Goal: Transaction & Acquisition: Book appointment/travel/reservation

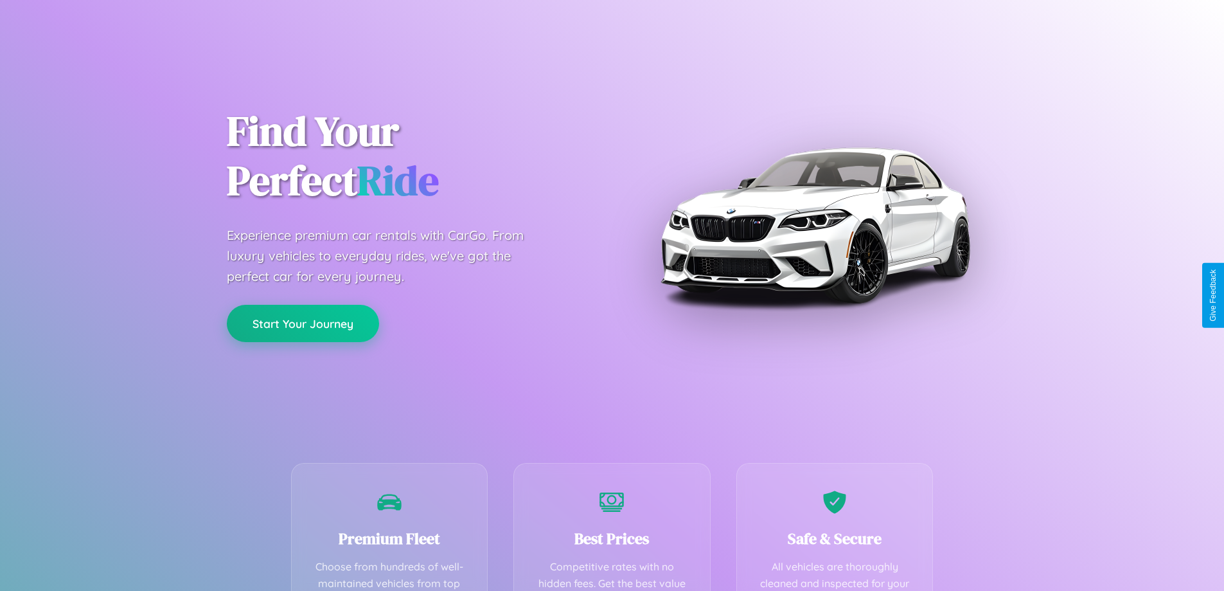
click at [303, 323] on button "Start Your Journey" at bounding box center [303, 323] width 152 height 37
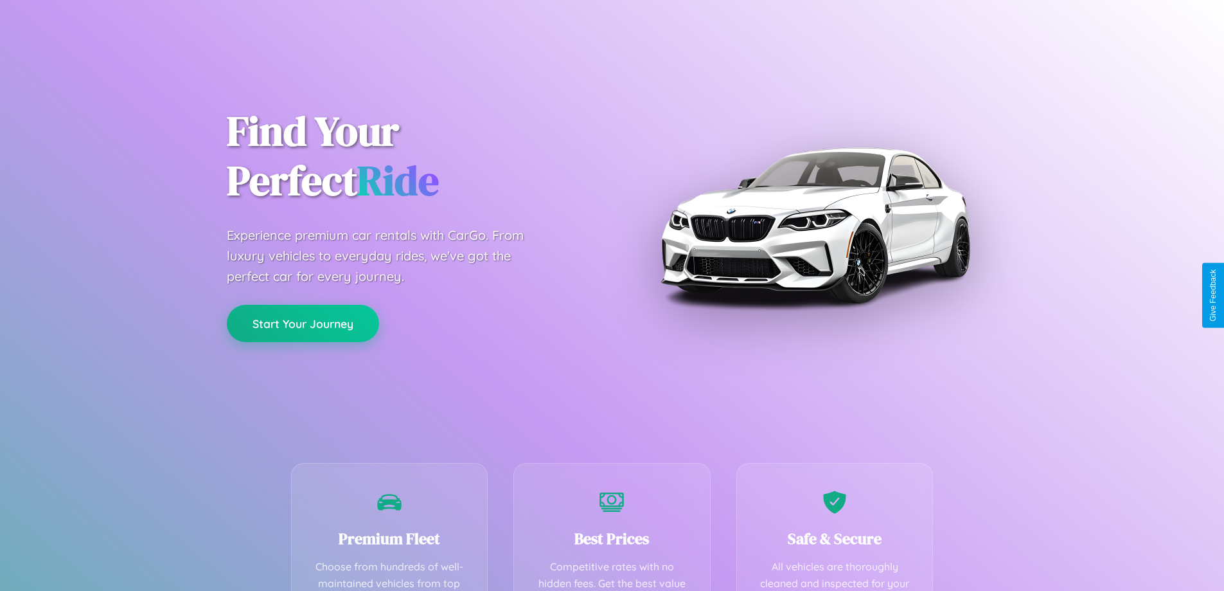
click at [303, 323] on button "Start Your Journey" at bounding box center [303, 323] width 152 height 37
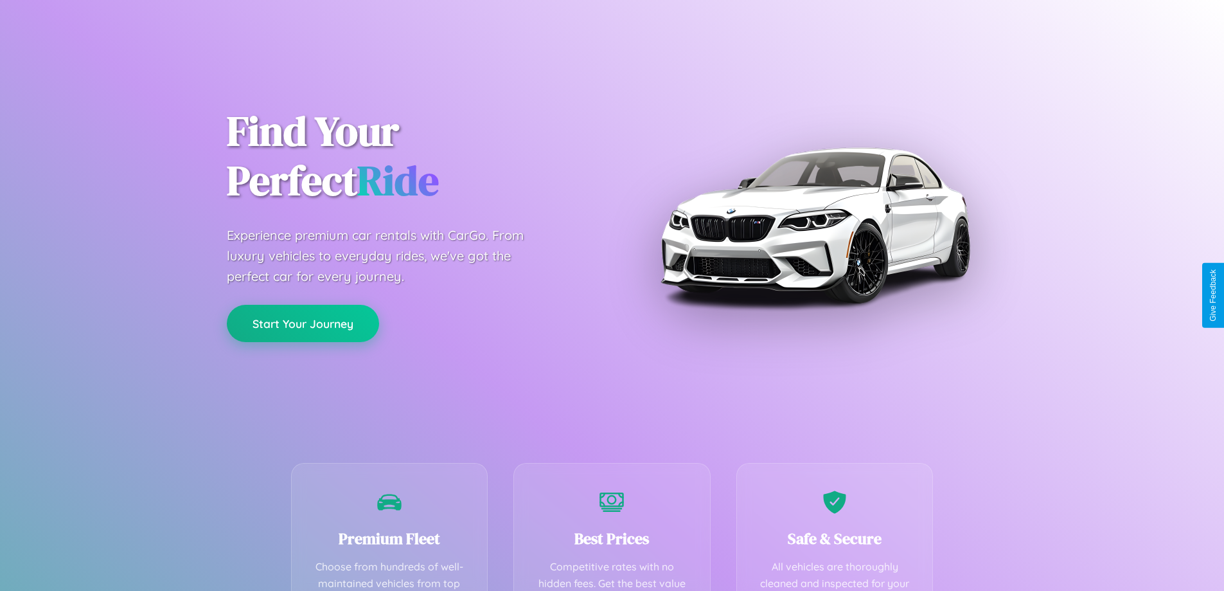
click at [303, 323] on button "Start Your Journey" at bounding box center [303, 323] width 152 height 37
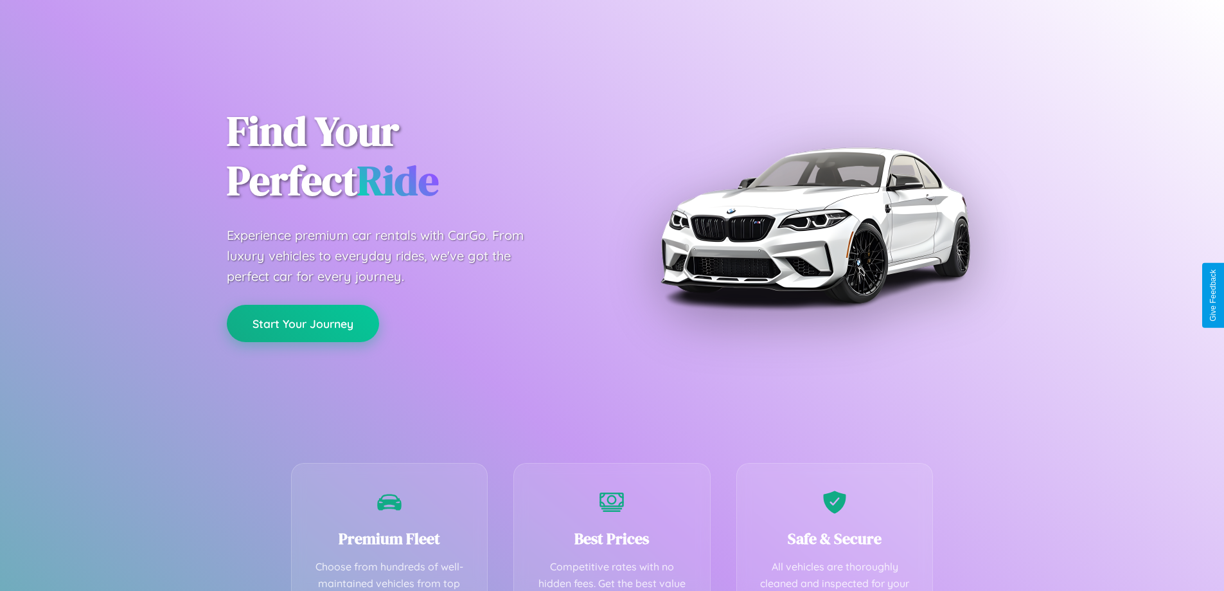
click at [303, 323] on button "Start Your Journey" at bounding box center [303, 323] width 152 height 37
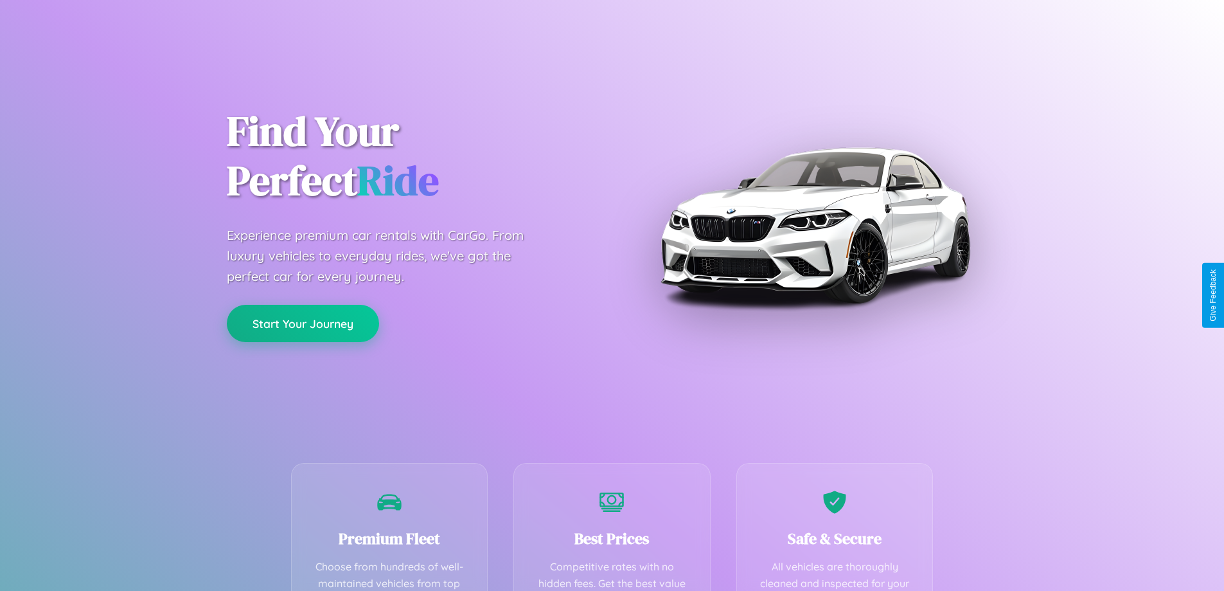
click at [303, 323] on button "Start Your Journey" at bounding box center [303, 323] width 152 height 37
